Goal: Transaction & Acquisition: Book appointment/travel/reservation

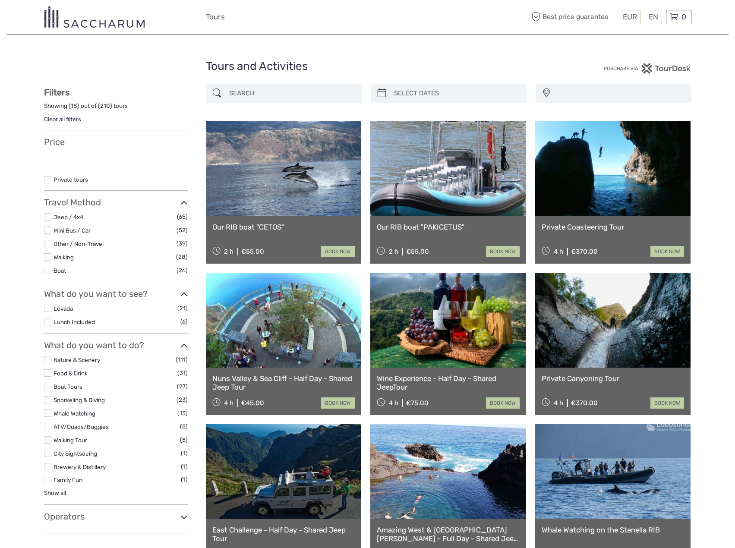
select select
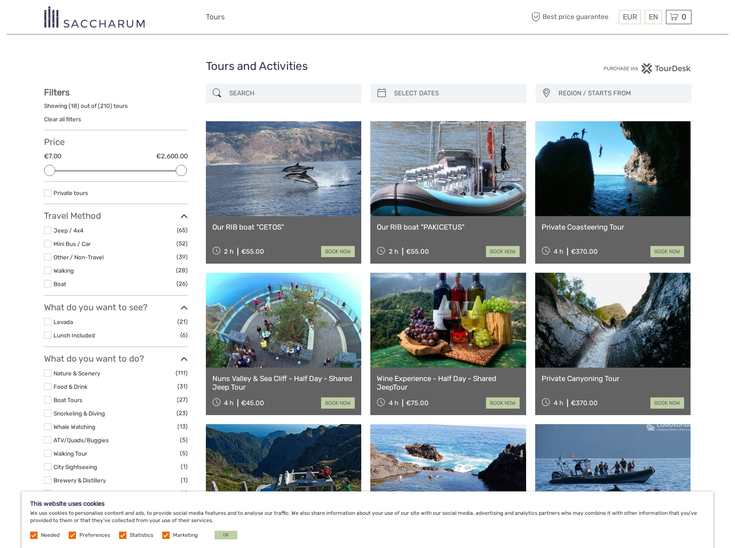
type input "03/10/2025"
click at [425, 92] on input "search" at bounding box center [457, 93] width 132 height 15
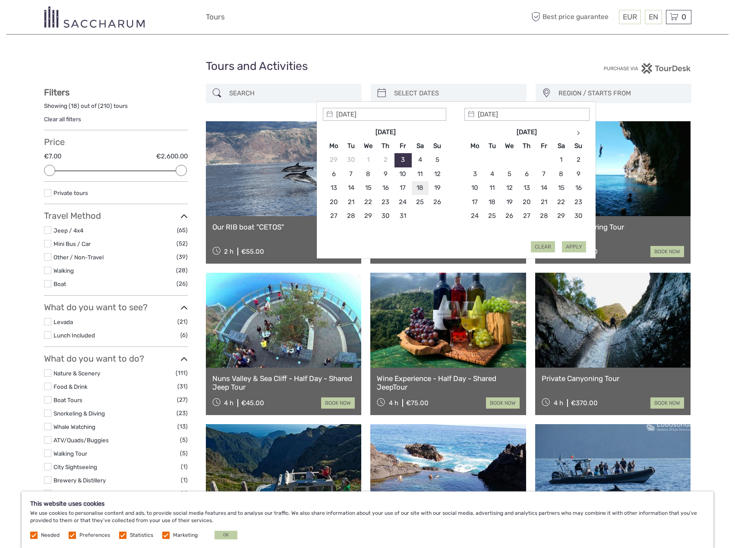
type input "18/10/2025"
type input "21/10/2025"
type input "18/10/2025"
click at [566, 246] on button "Apply" at bounding box center [574, 246] width 24 height 11
type input "18/10/2025 - 21/10/2025"
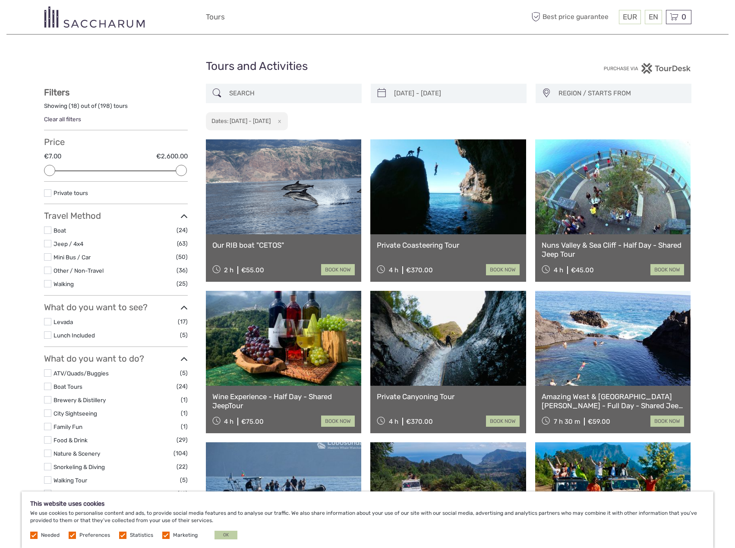
click at [593, 95] on span "REGION / STARTS FROM" at bounding box center [621, 93] width 133 height 14
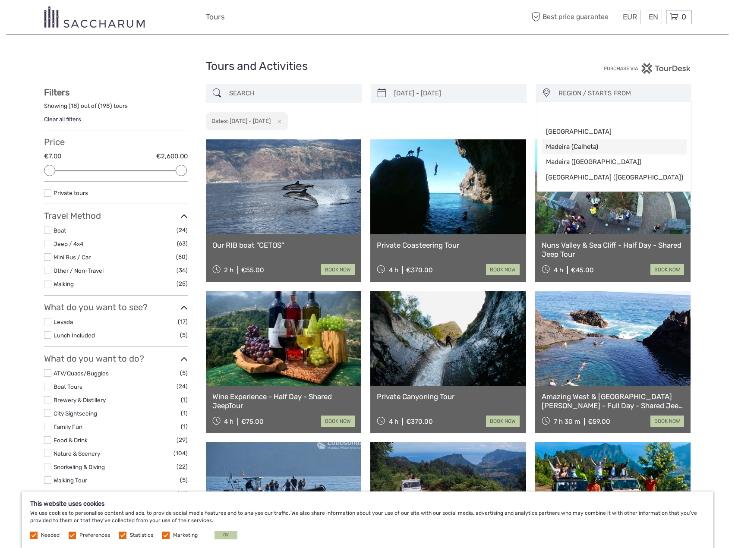
click at [584, 146] on span "Madeira (Calheta)" at bounding box center [607, 146] width 122 height 9
select select "Madeira (Calheta)"
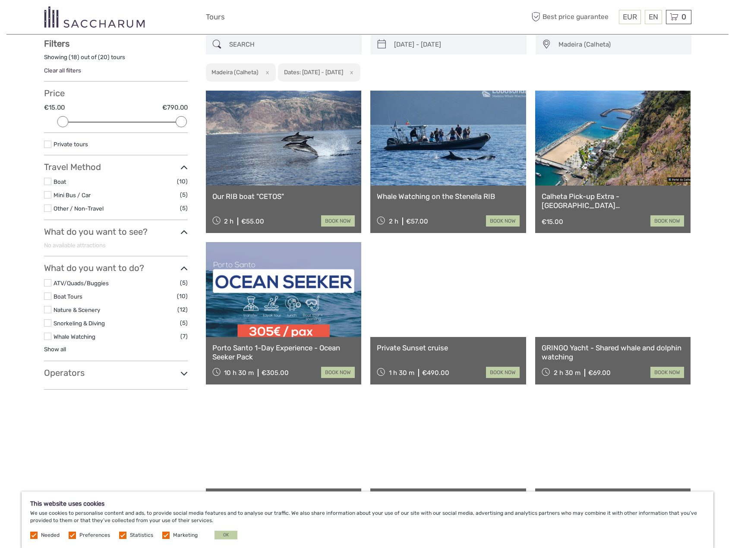
scroll to position [49, 0]
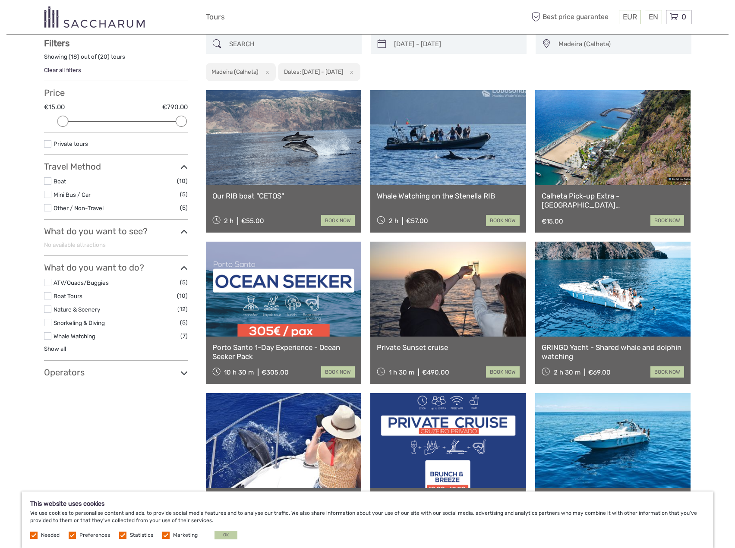
click at [45, 208] on label at bounding box center [47, 207] width 7 height 7
click at [0, 0] on input "checkbox" at bounding box center [0, 0] width 0 height 0
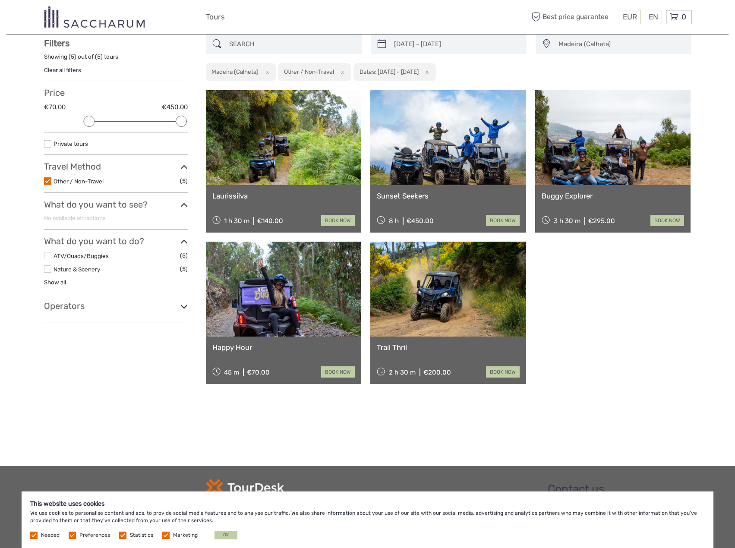
click at [45, 183] on label at bounding box center [47, 180] width 7 height 7
click at [0, 0] on input "checkbox" at bounding box center [0, 0] width 0 height 0
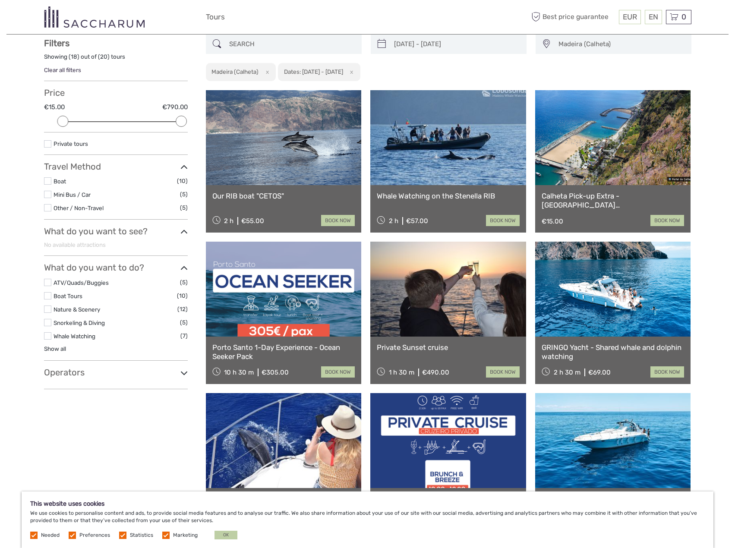
click at [49, 197] on label at bounding box center [47, 194] width 7 height 7
click at [0, 0] on input "checkbox" at bounding box center [0, 0] width 0 height 0
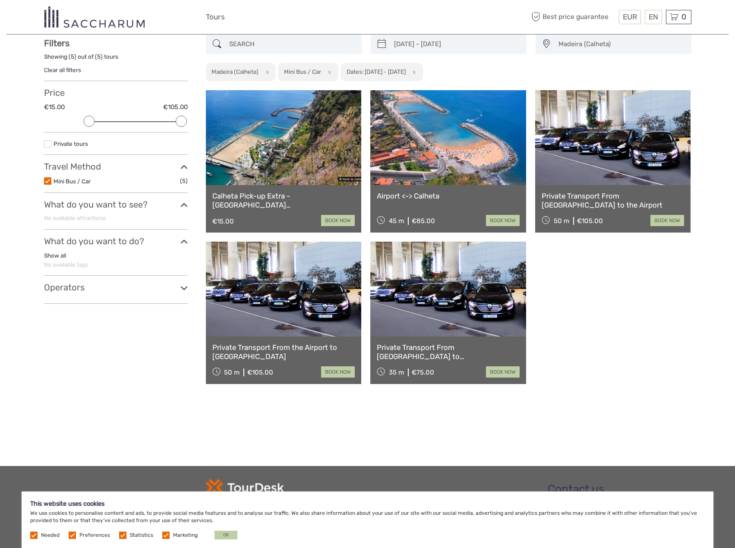
click at [182, 164] on icon at bounding box center [183, 167] width 7 height 12
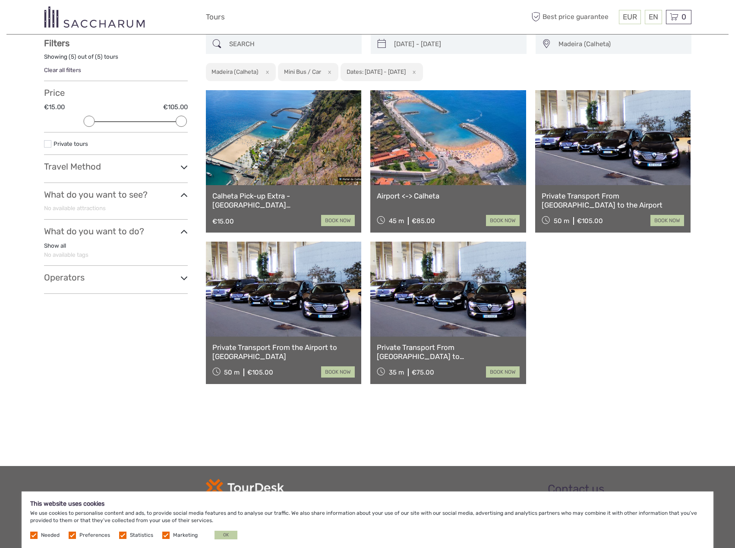
click at [182, 164] on icon at bounding box center [183, 167] width 7 height 12
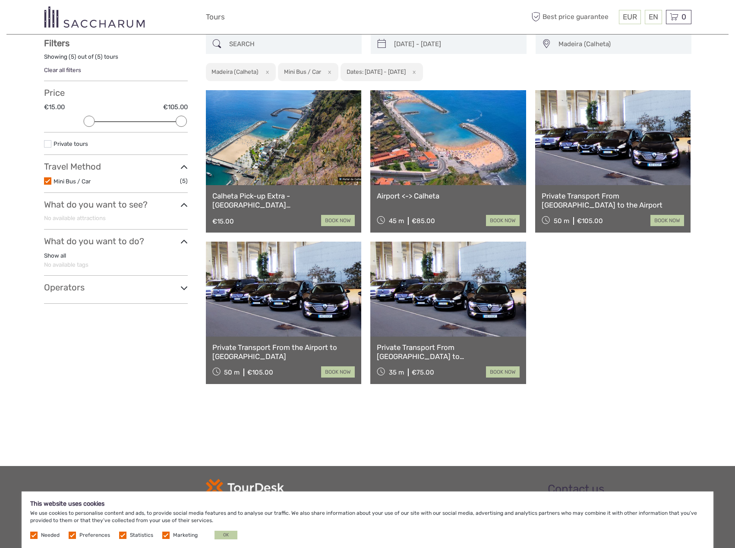
click at [47, 180] on label at bounding box center [47, 180] width 7 height 7
click at [0, 0] on input "checkbox" at bounding box center [0, 0] width 0 height 0
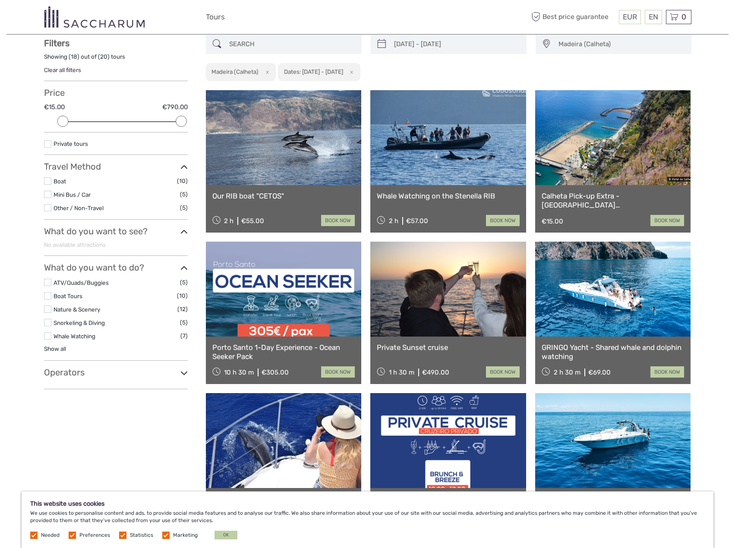
click at [48, 208] on label at bounding box center [47, 207] width 7 height 7
click at [0, 0] on input "checkbox" at bounding box center [0, 0] width 0 height 0
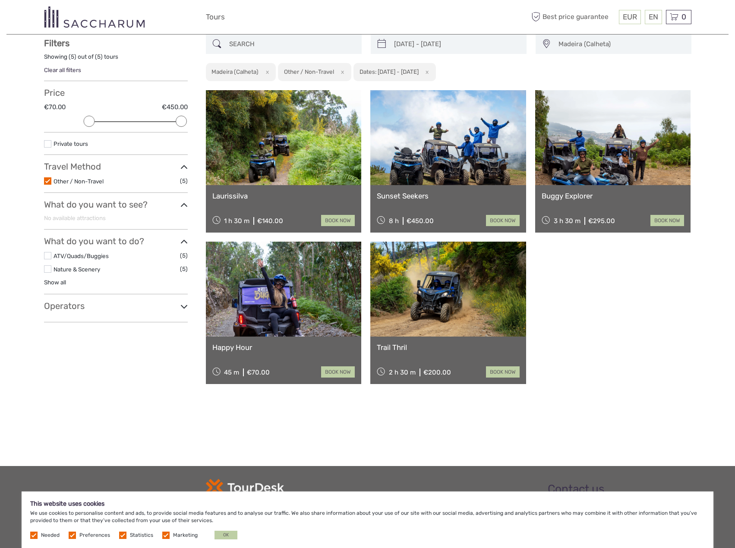
click at [46, 181] on label at bounding box center [47, 180] width 7 height 7
click at [0, 0] on input "checkbox" at bounding box center [0, 0] width 0 height 0
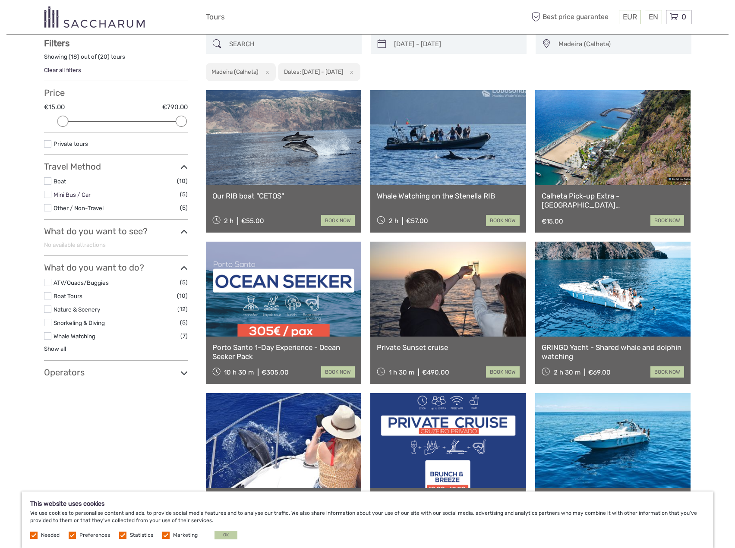
click at [54, 197] on link "Mini Bus / Car" at bounding box center [72, 194] width 37 height 7
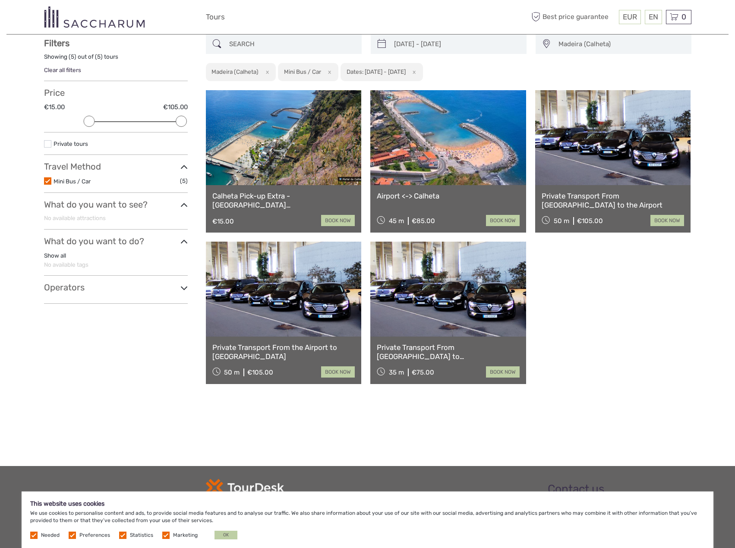
click at [433, 193] on link "Airport <-> Calheta" at bounding box center [448, 196] width 143 height 9
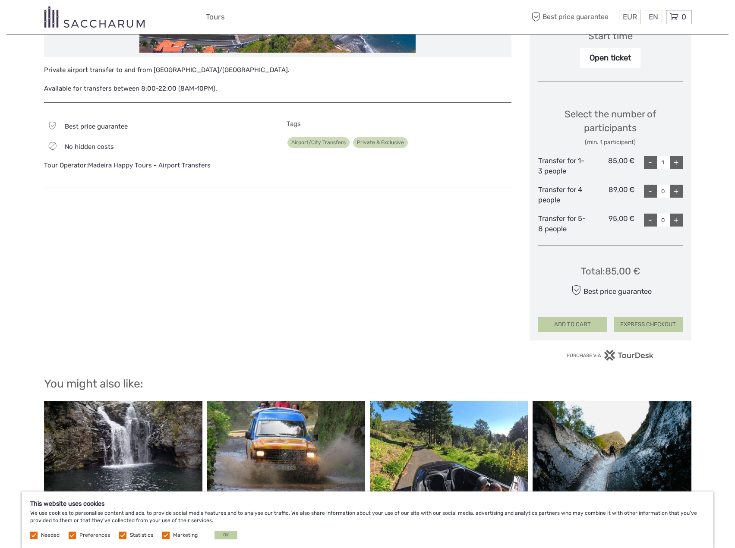
scroll to position [43, 0]
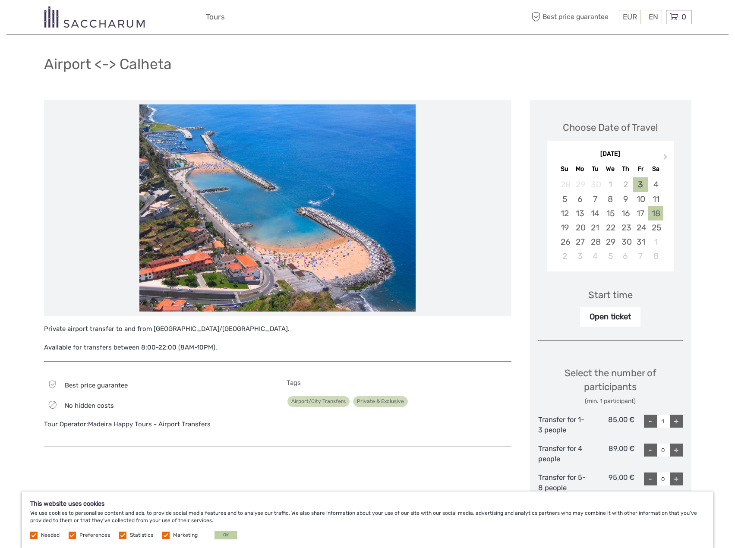
click at [656, 213] on div "18" at bounding box center [655, 213] width 15 height 14
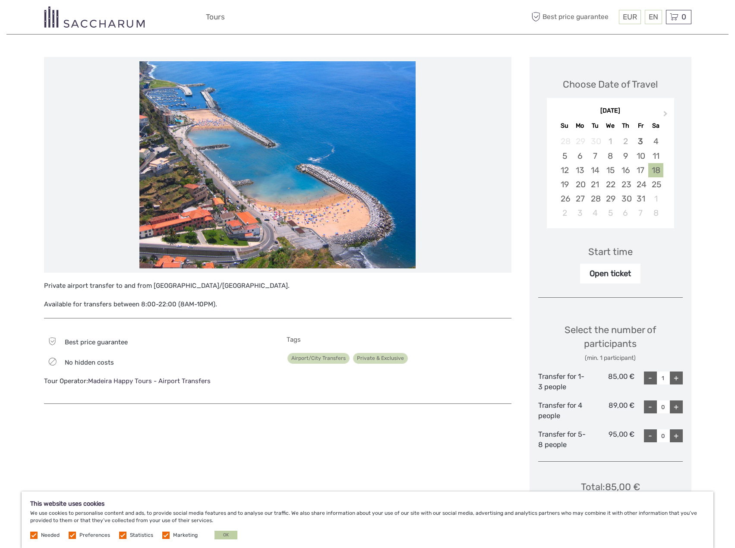
scroll to position [173, 0]
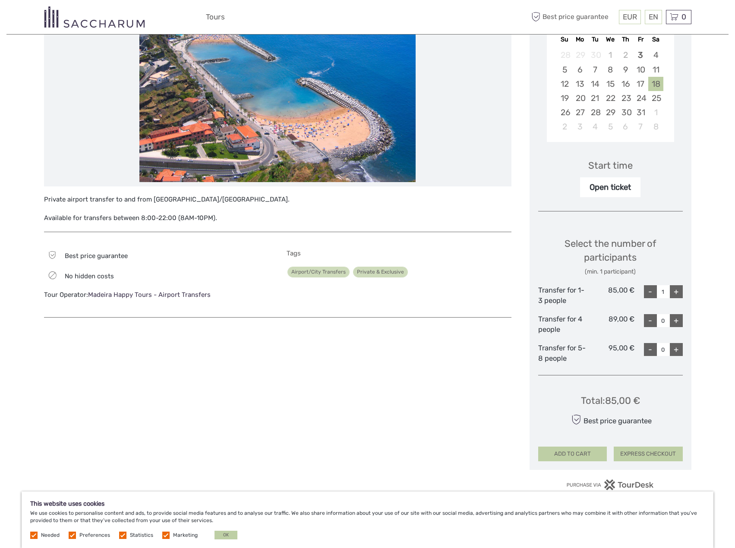
click at [679, 291] on div "+" at bounding box center [676, 291] width 13 height 13
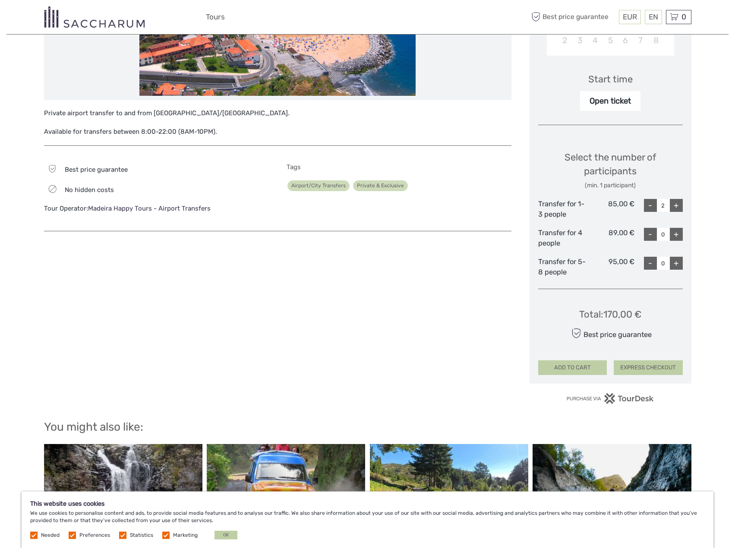
click at [652, 205] on div "-" at bounding box center [650, 205] width 13 height 13
type input "1"
click at [592, 369] on button "ADD TO CART" at bounding box center [572, 367] width 69 height 15
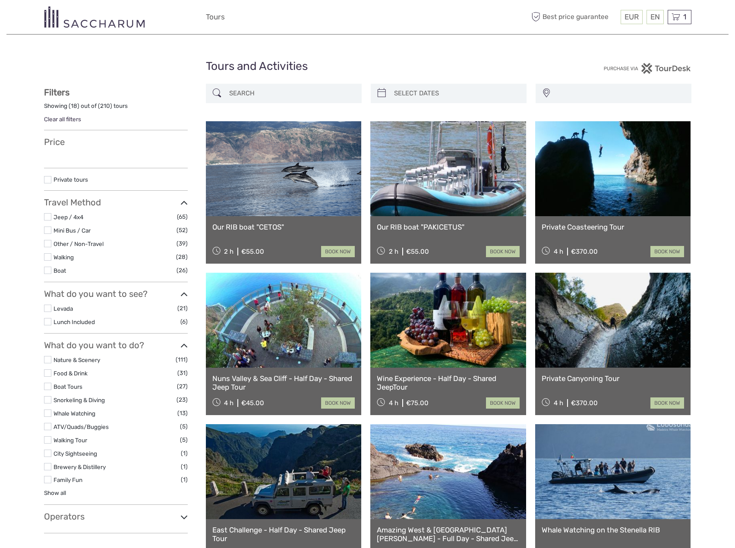
select select
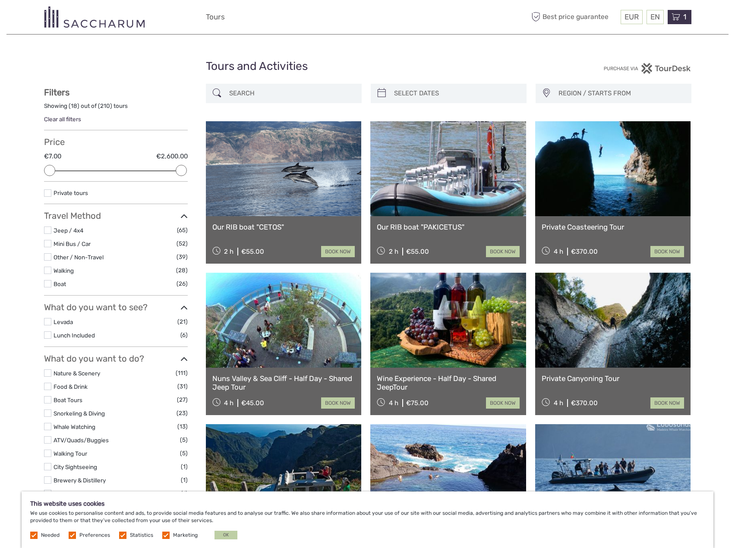
click at [682, 17] on span "1" at bounding box center [685, 17] width 6 height 9
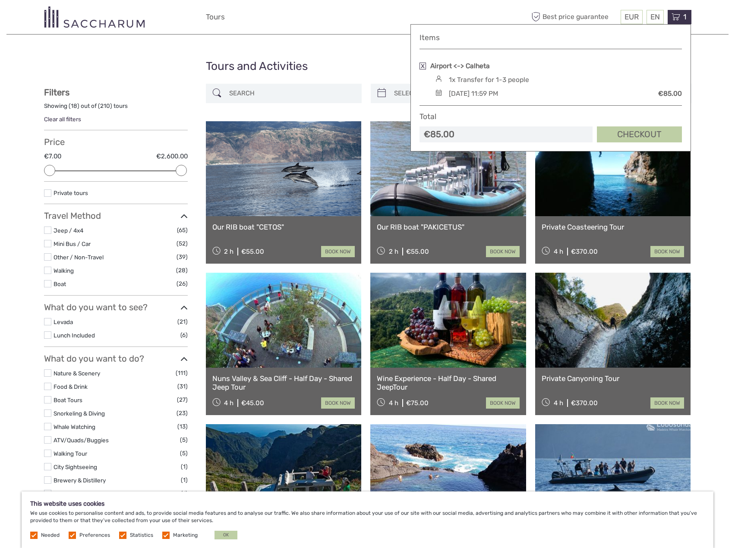
click at [641, 133] on link "Checkout" at bounding box center [639, 134] width 85 height 16
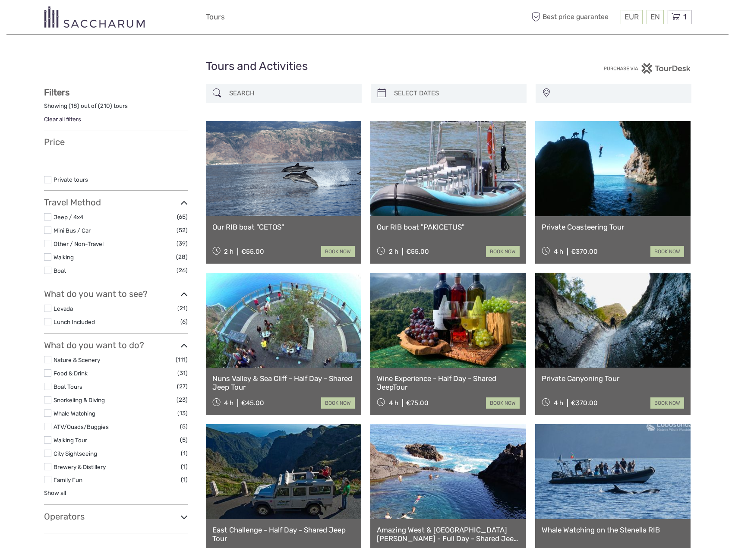
select select
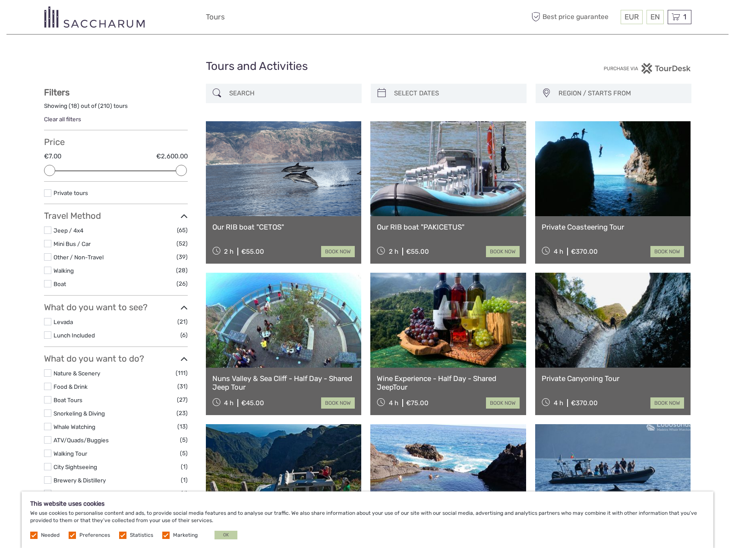
click at [49, 268] on label at bounding box center [47, 270] width 7 height 7
click at [0, 0] on input "checkbox" at bounding box center [0, 0] width 0 height 0
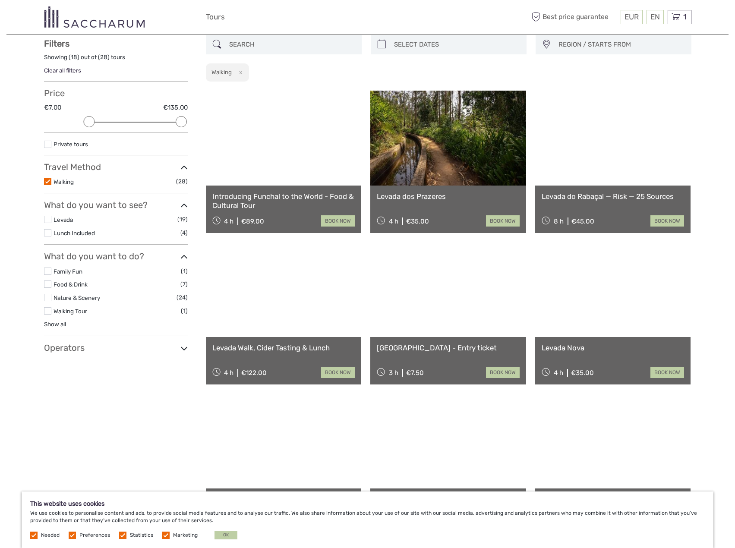
scroll to position [49, 0]
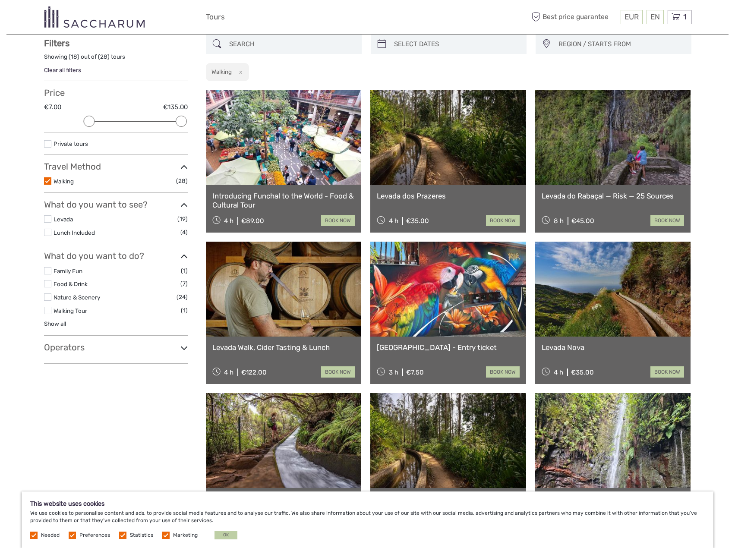
click at [618, 44] on span "REGION / STARTS FROM" at bounding box center [621, 44] width 133 height 14
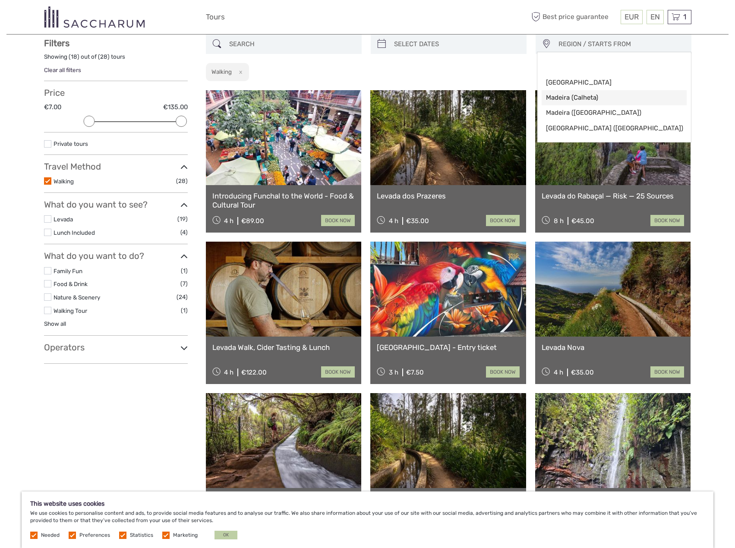
click at [590, 95] on span "Madeira (Calheta)" at bounding box center [607, 97] width 122 height 9
select select "Madeira (Calheta)"
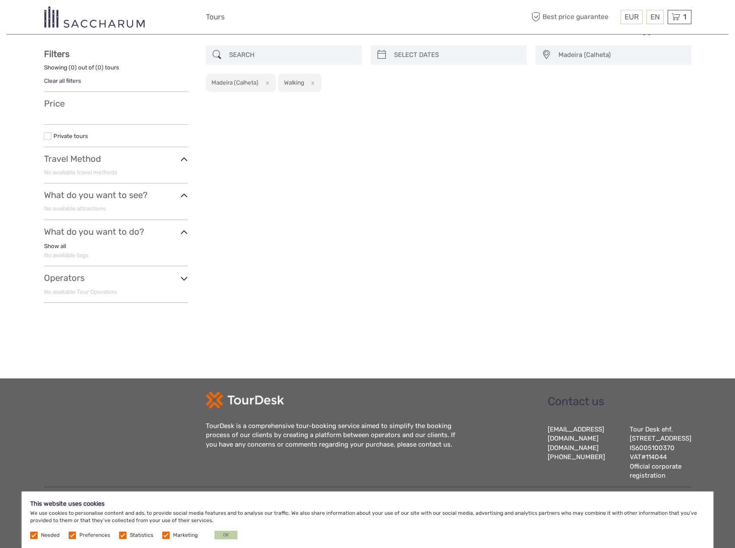
scroll to position [47, 0]
click at [616, 48] on span "Madeira (Calheta)" at bounding box center [621, 55] width 133 height 14
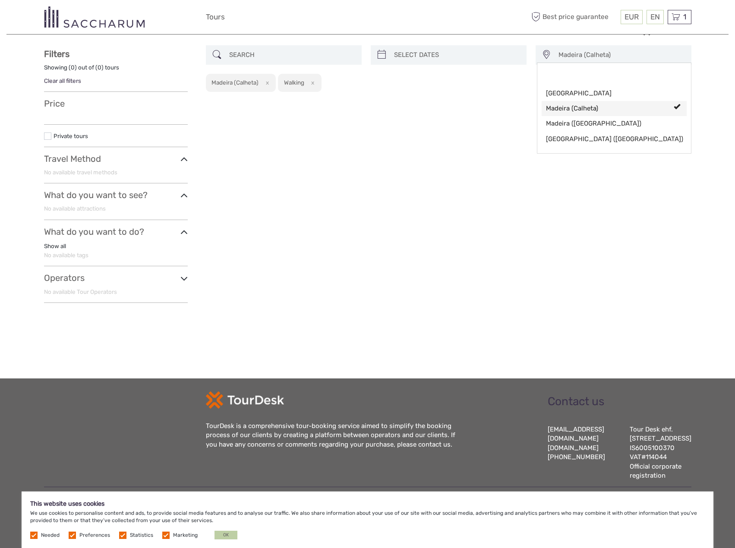
click at [682, 101] on link "Madeira (Calheta)" at bounding box center [614, 108] width 145 height 15
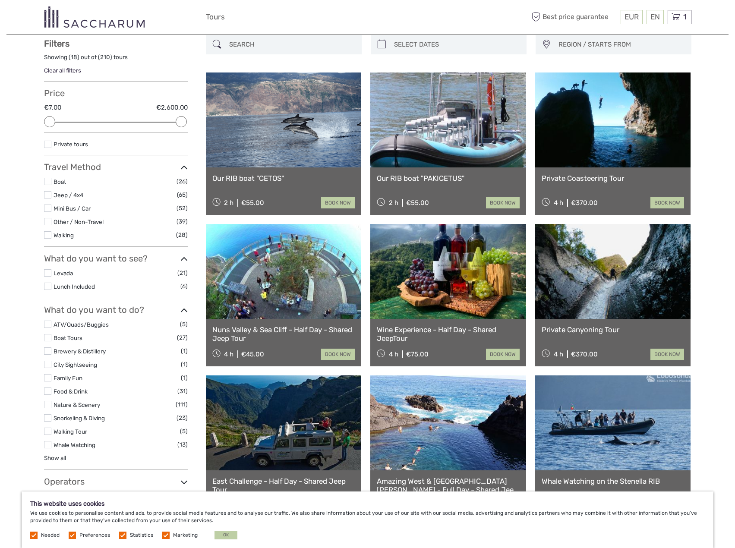
scroll to position [49, 0]
click at [645, 41] on span "REGION / STARTS FROM" at bounding box center [621, 44] width 133 height 14
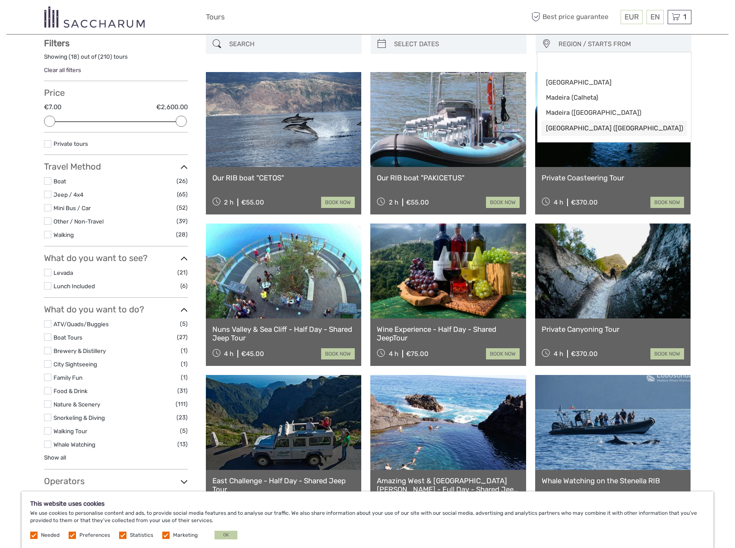
click at [579, 127] on span "[GEOGRAPHIC_DATA] ([GEOGRAPHIC_DATA])" at bounding box center [607, 128] width 122 height 9
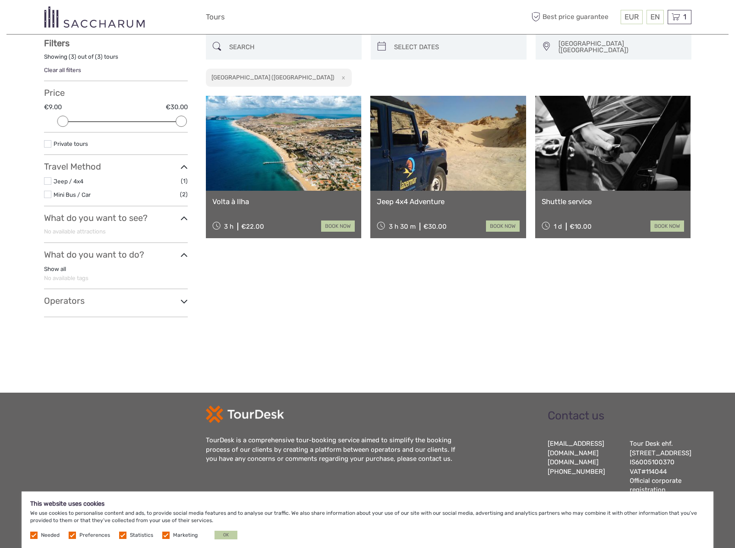
click at [608, 32] on div "EUR EUR $ £ EN English Español Deutsch Tours More Best price guarantee Best pri…" at bounding box center [367, 17] width 647 height 34
click at [608, 41] on span "[GEOGRAPHIC_DATA] ([GEOGRAPHIC_DATA])" at bounding box center [621, 47] width 133 height 21
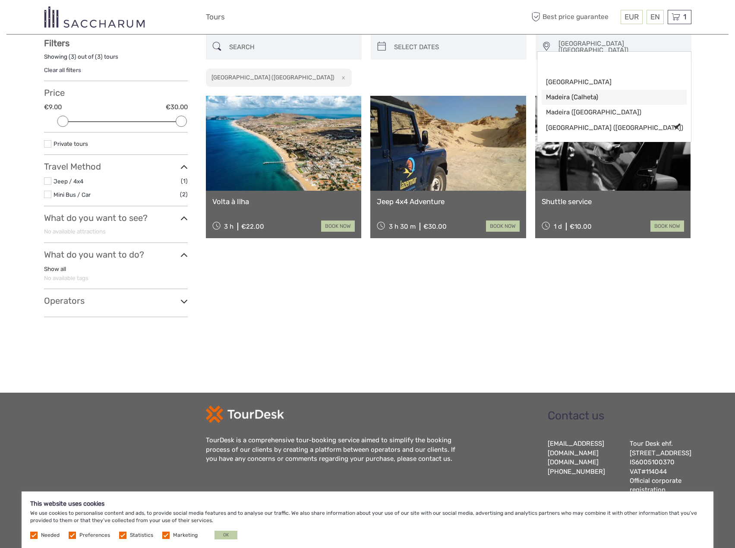
click at [589, 97] on span "Madeira (Calheta)" at bounding box center [607, 97] width 122 height 9
select select "Madeira (Calheta)"
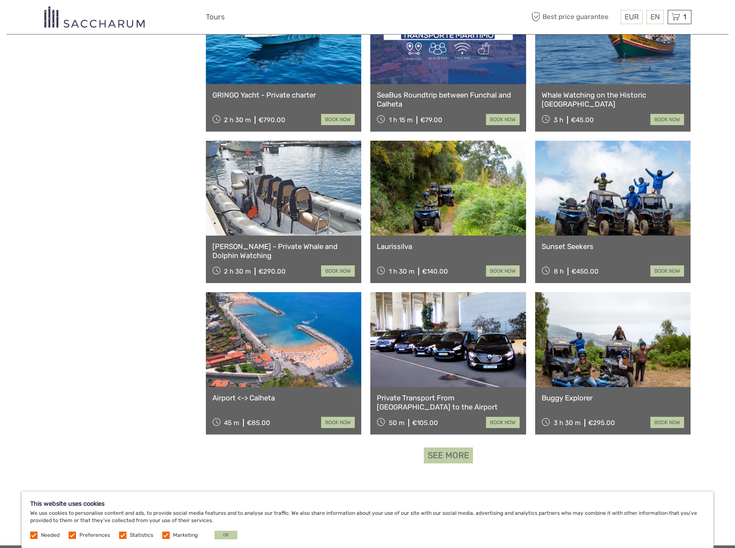
scroll to position [653, 0]
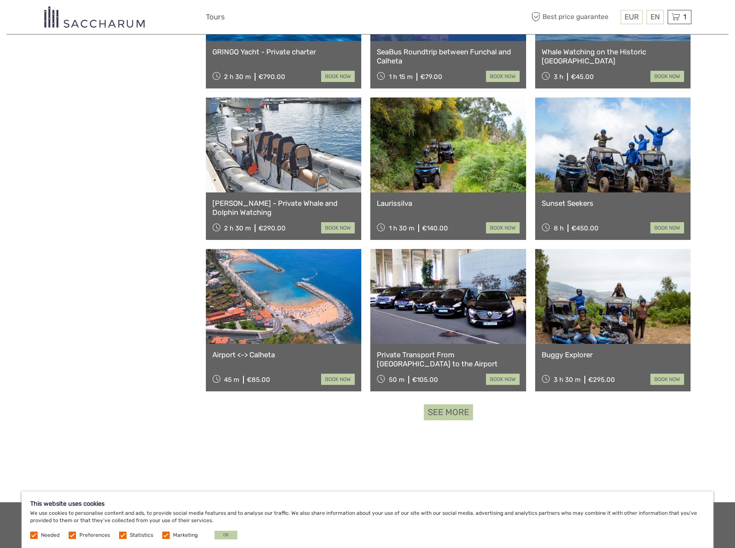
click at [448, 411] on link "See more" at bounding box center [448, 412] width 49 height 16
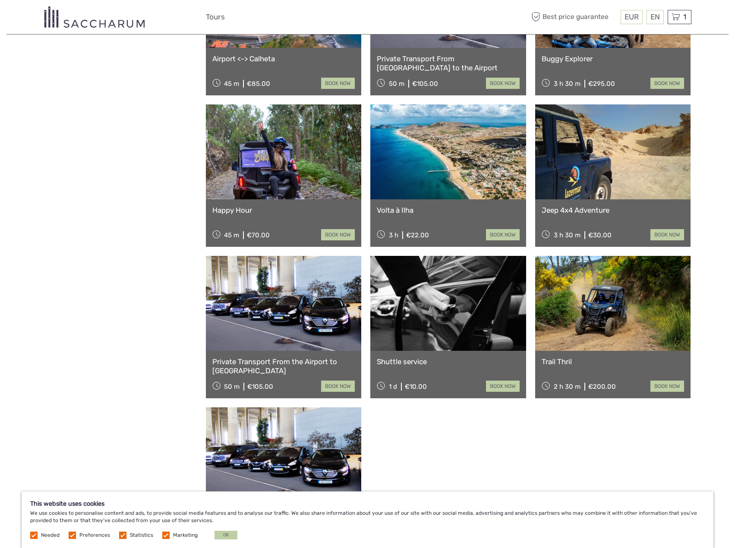
scroll to position [993, 0]
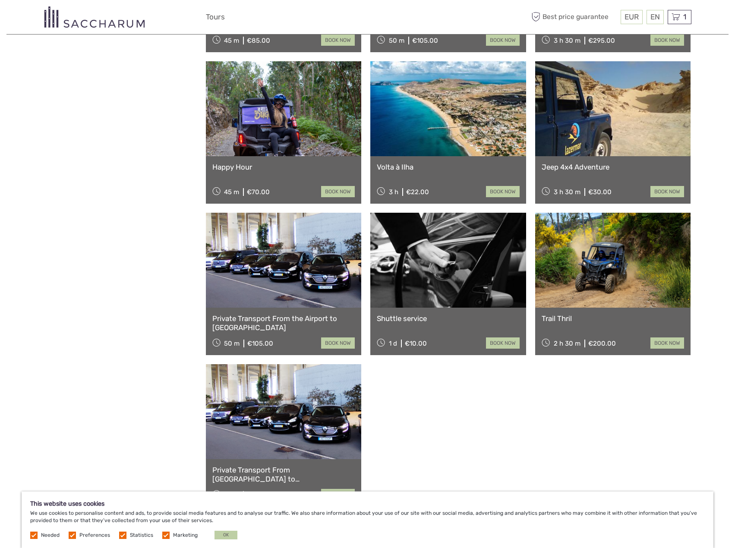
click at [444, 267] on link at bounding box center [448, 260] width 156 height 95
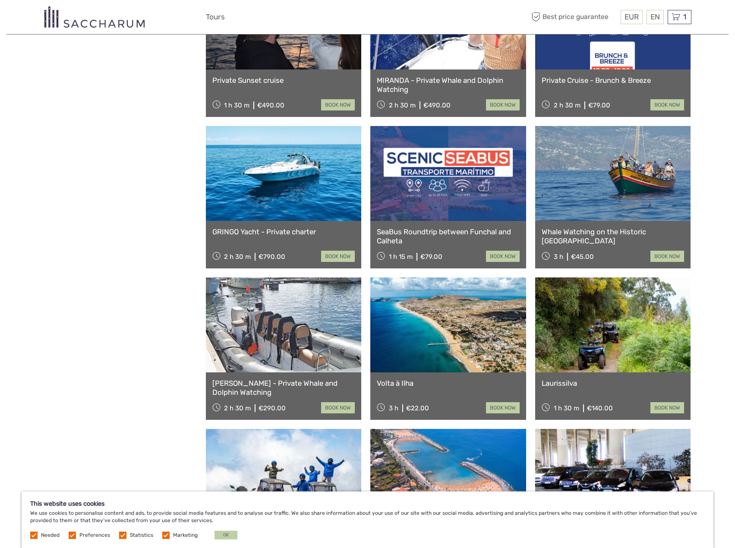
scroll to position [781, 0]
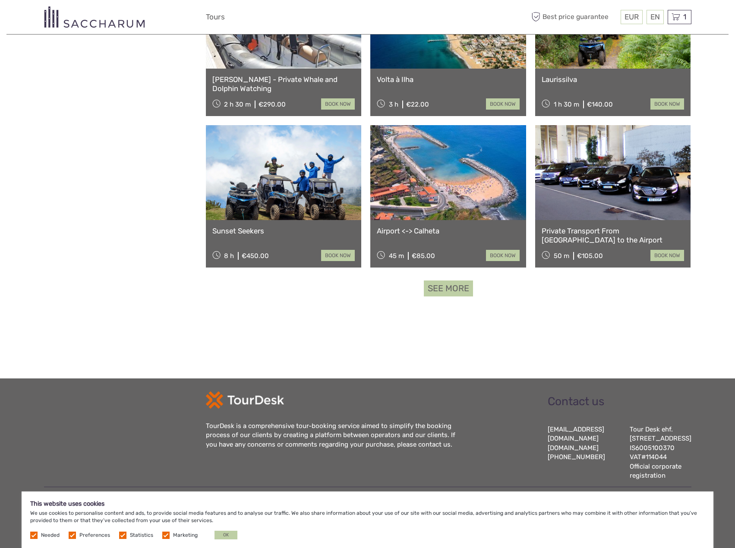
click at [453, 287] on link "See more" at bounding box center [448, 289] width 49 height 16
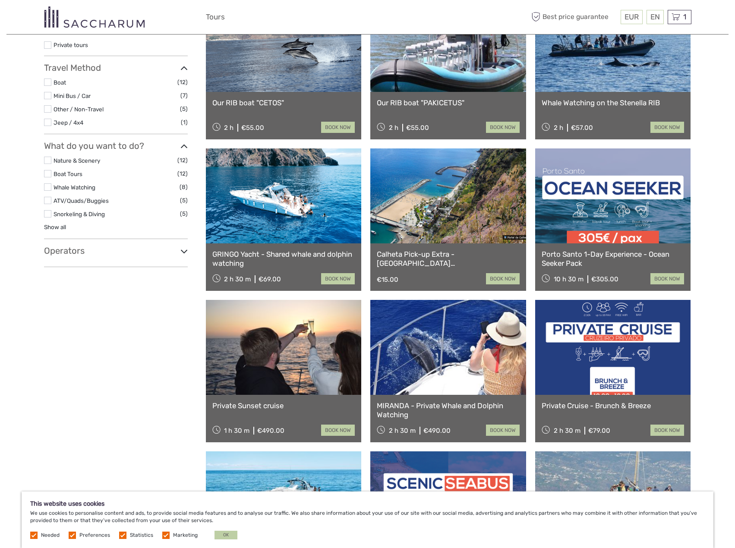
scroll to position [0, 0]
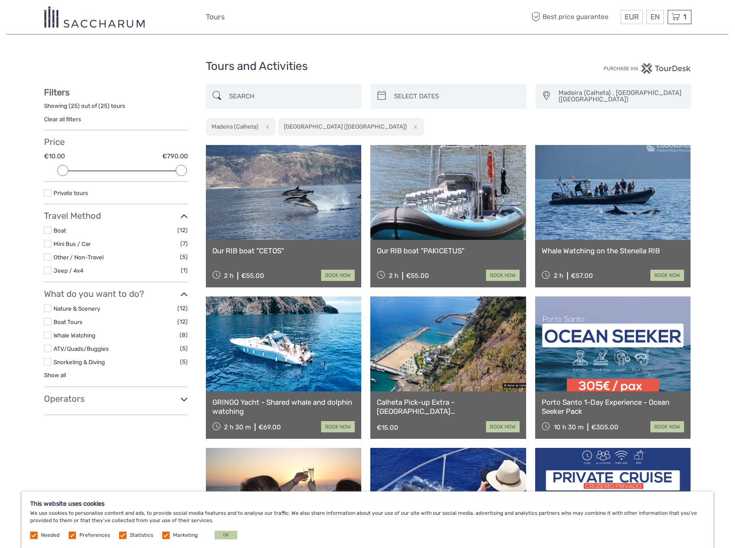
click at [647, 90] on span "Madeira (Calheta) , [GEOGRAPHIC_DATA] ([GEOGRAPHIC_DATA])" at bounding box center [621, 96] width 133 height 21
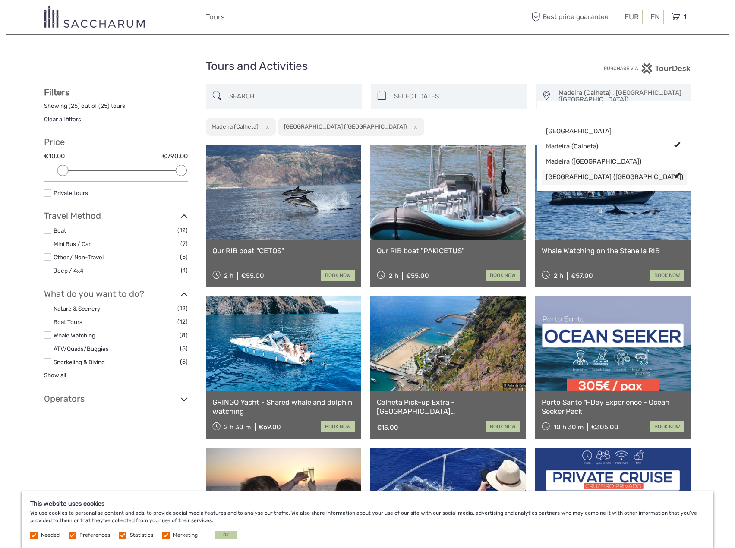
click at [675, 177] on span at bounding box center [677, 175] width 6 height 6
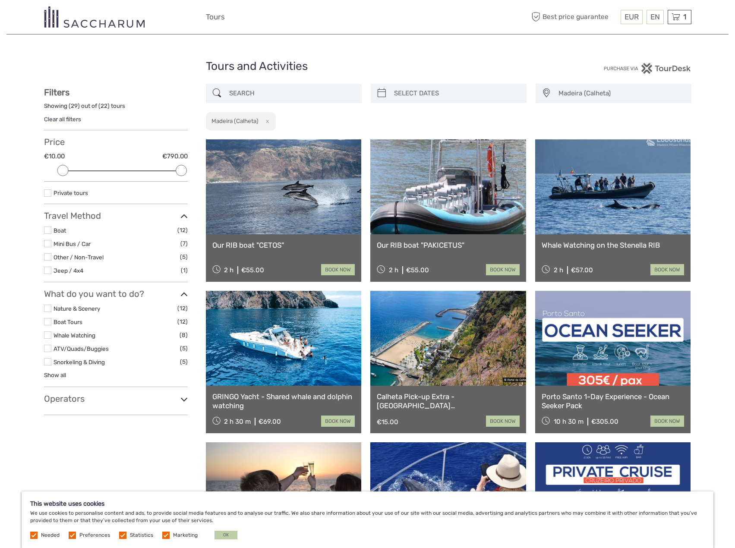
click at [44, 257] on label at bounding box center [47, 256] width 7 height 7
click at [0, 0] on input "checkbox" at bounding box center [0, 0] width 0 height 0
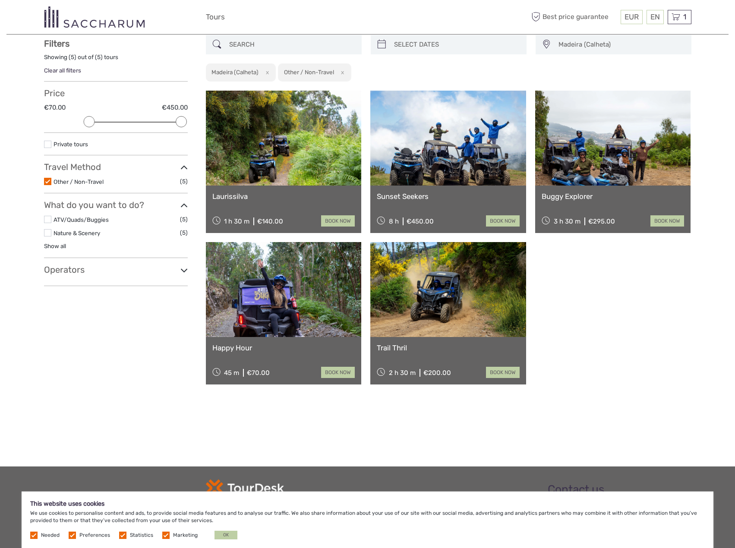
scroll to position [49, 0]
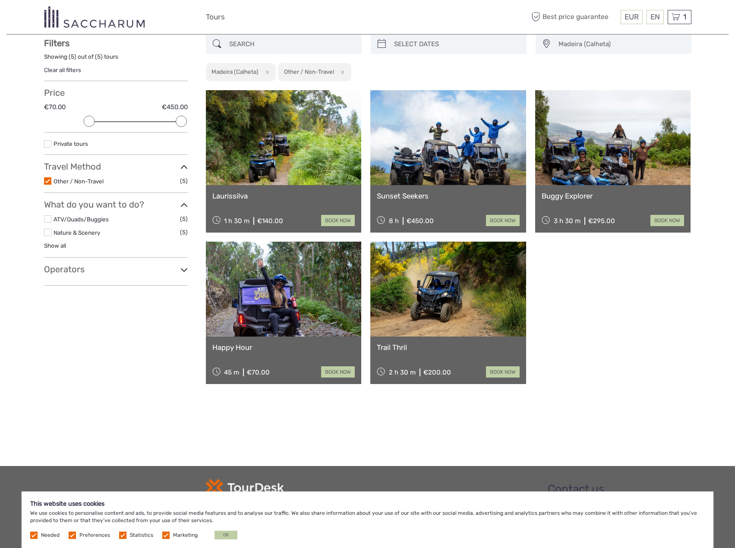
click at [47, 183] on label at bounding box center [47, 180] width 7 height 7
click at [0, 0] on input "checkbox" at bounding box center [0, 0] width 0 height 0
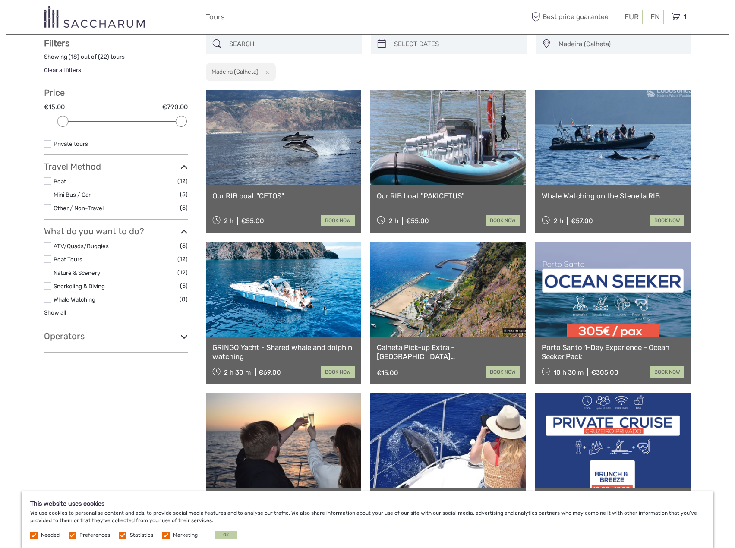
click at [47, 194] on label at bounding box center [47, 194] width 7 height 7
click at [0, 0] on input "checkbox" at bounding box center [0, 0] width 0 height 0
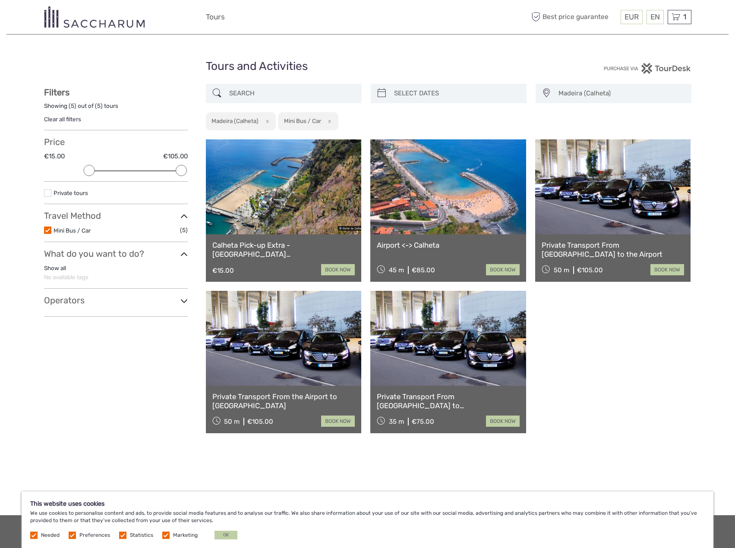
click at [189, 300] on div "Show filters Hide filters Filters Showing ( 5 ) out of ( 5 ) tours Clear all fi…" at bounding box center [125, 265] width 162 height 363
click at [180, 301] on icon at bounding box center [183, 301] width 7 height 12
click at [58, 316] on link "Discovery Island [GEOGRAPHIC_DATA]" at bounding box center [106, 315] width 104 height 7
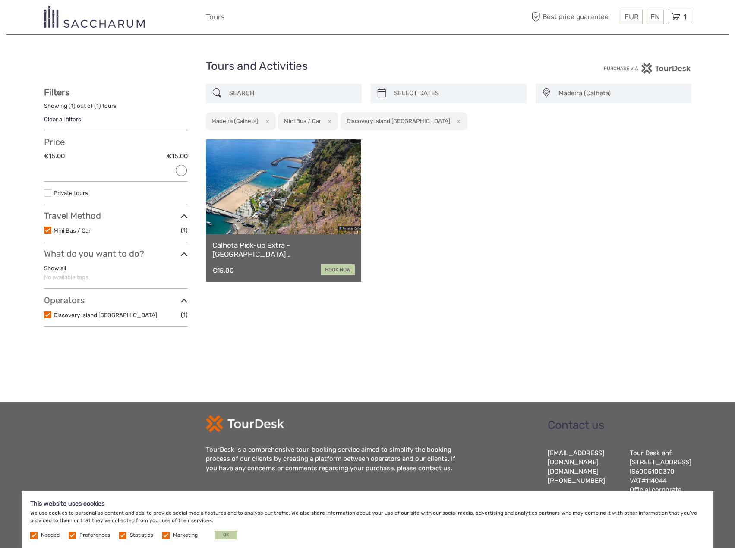
scroll to position [33, 0]
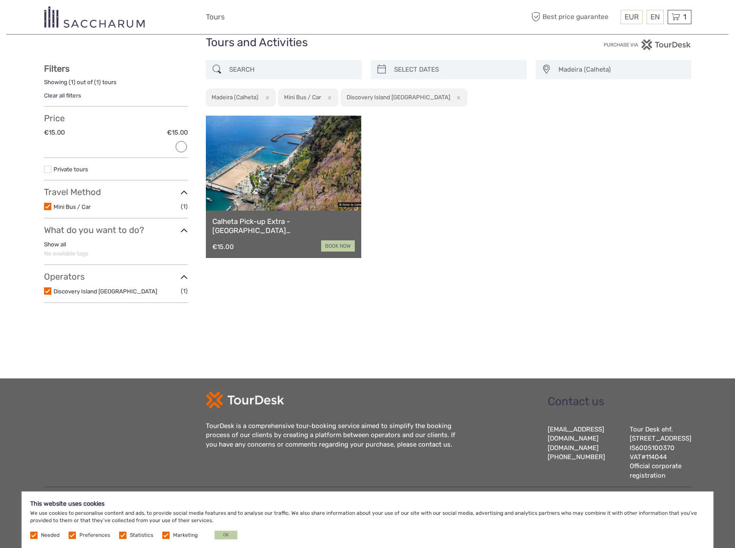
click at [47, 287] on label at bounding box center [47, 290] width 7 height 7
click at [0, 0] on input "checkbox" at bounding box center [0, 0] width 0 height 0
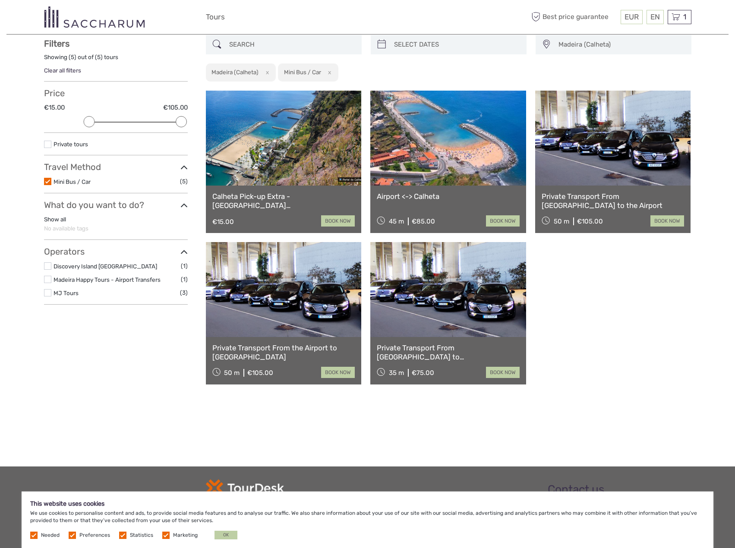
scroll to position [49, 0]
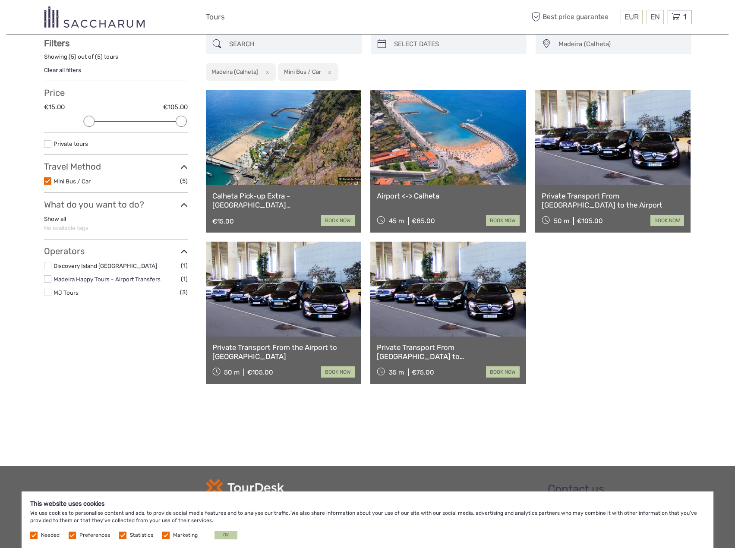
click at [69, 280] on link "Madeira Happy Tours - Airport Transfers" at bounding box center [107, 279] width 107 height 7
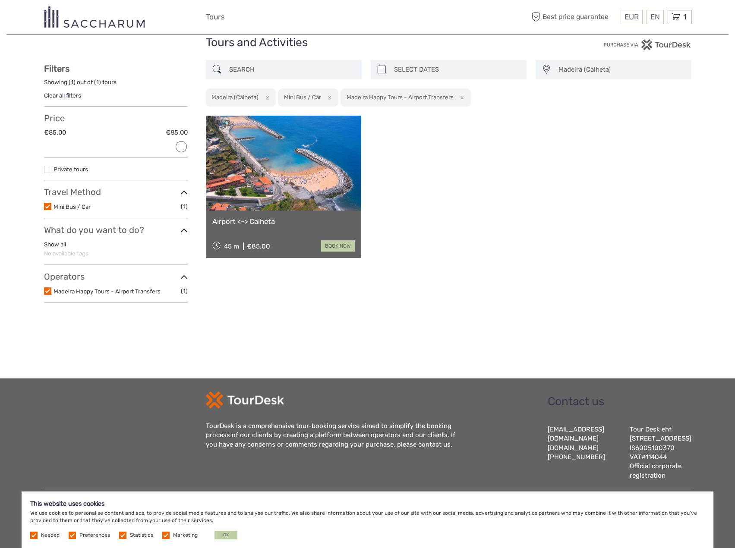
click at [43, 282] on div "Tours and Activities Tours and Activities [GEOGRAPHIC_DATA] ([GEOGRAPHIC_DATA])…" at bounding box center [367, 177] width 722 height 402
